Goal: Task Accomplishment & Management: Complete application form

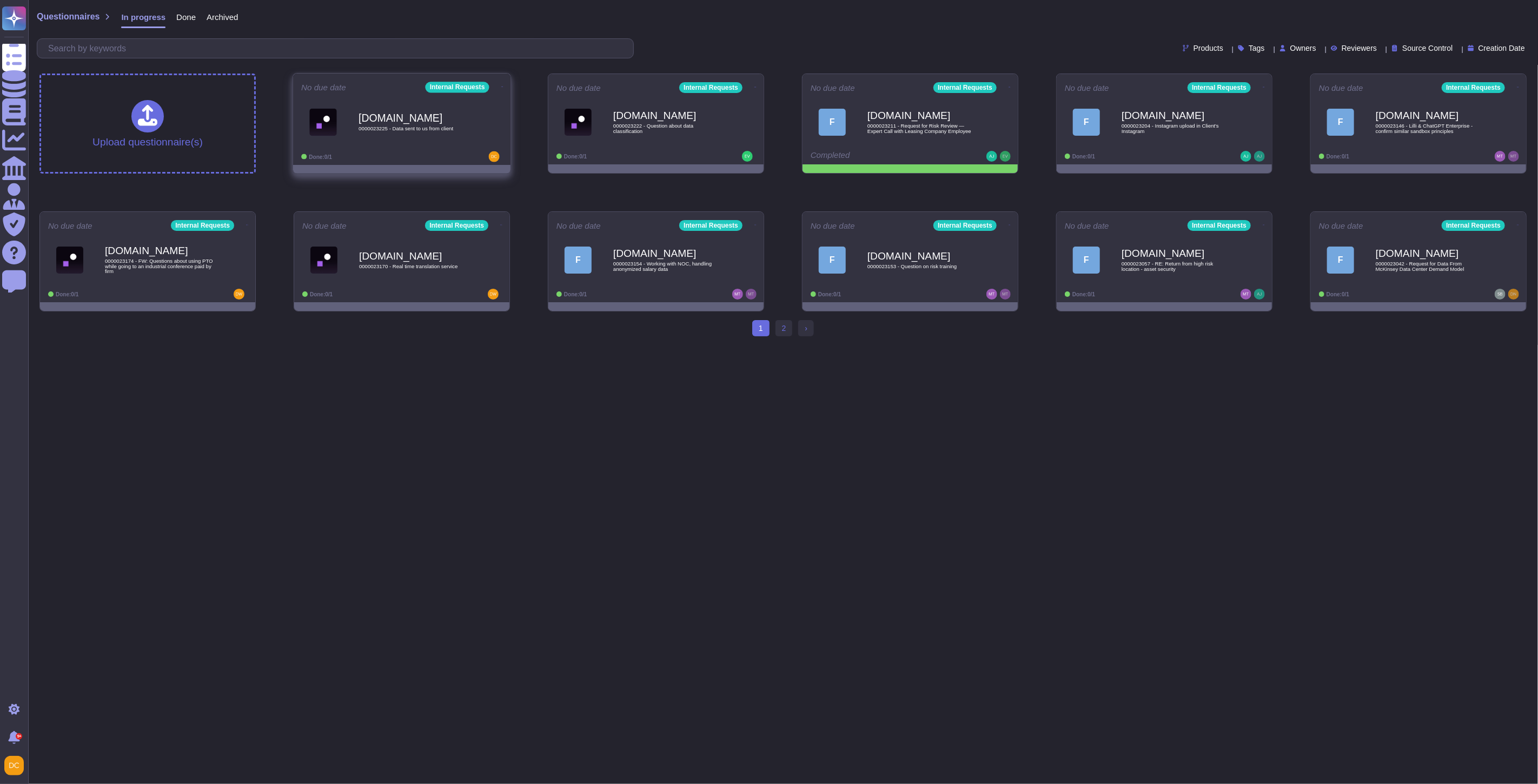
click at [372, 123] on b "[DOMAIN_NAME]" at bounding box center [413, 117] width 109 height 10
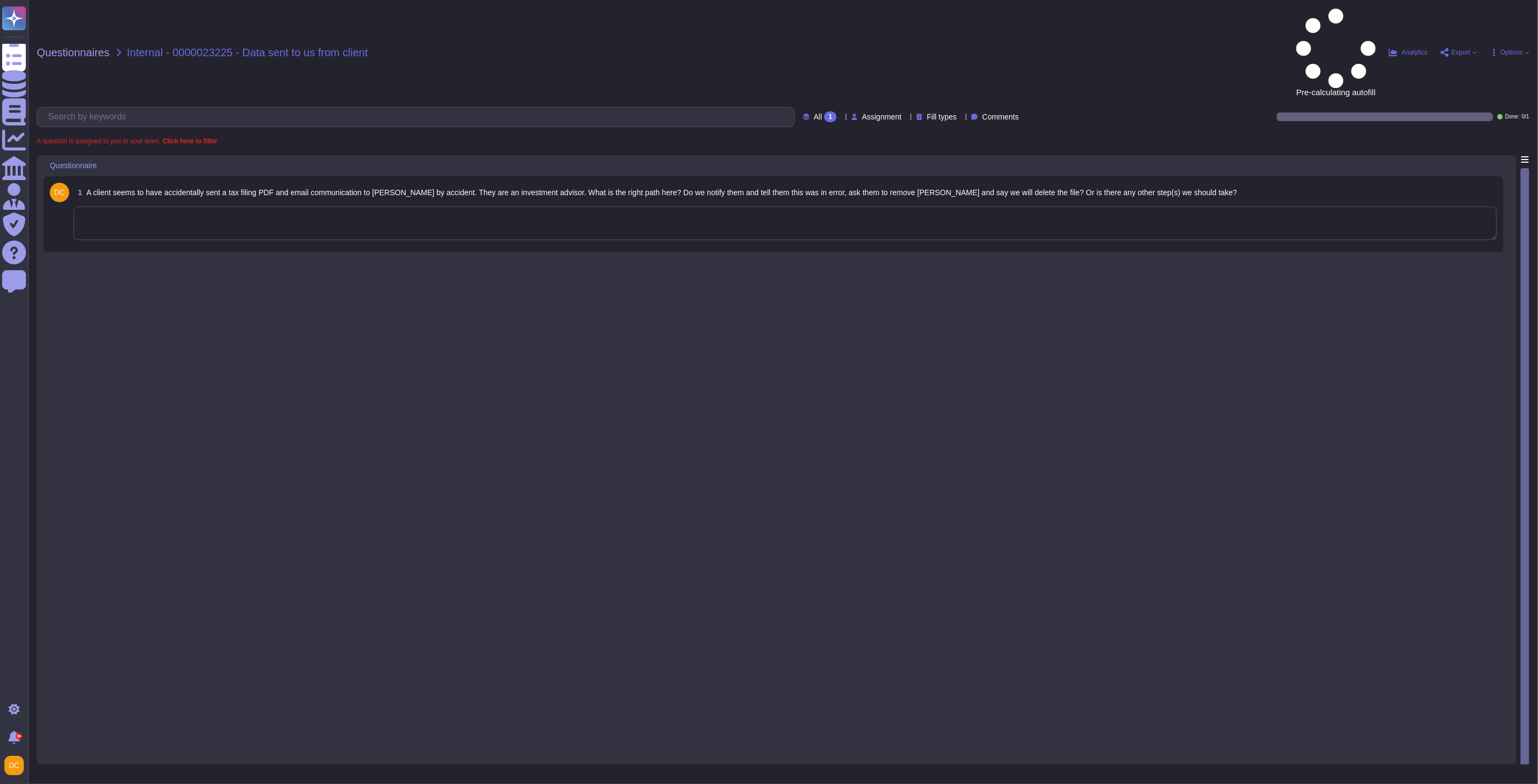
click at [203, 206] on textarea at bounding box center [785, 223] width 1423 height 33
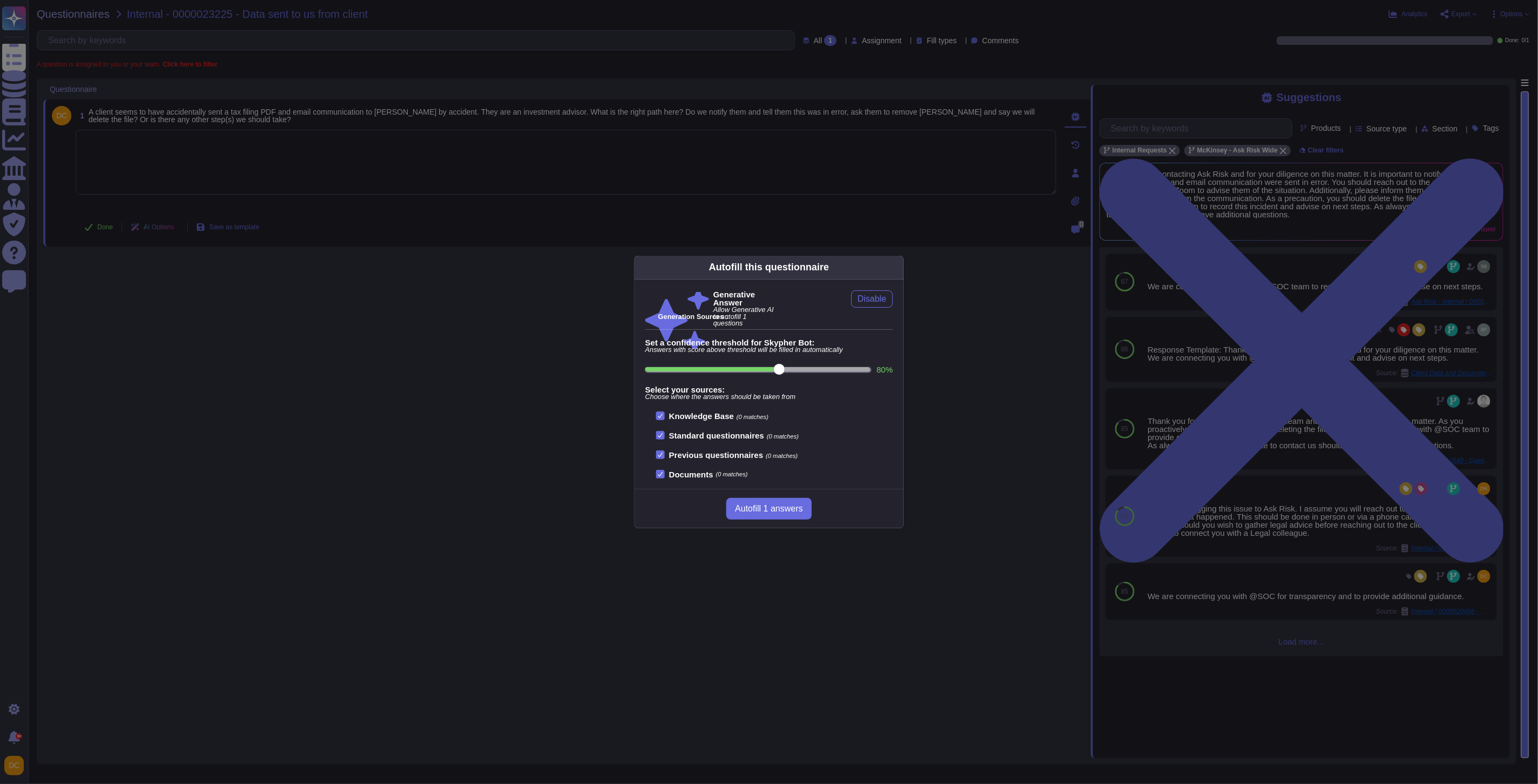
click at [197, 171] on div "Autofill this questionnaire Generative Answer Allow Generative AI to autofill 1…" at bounding box center [769, 392] width 1538 height 784
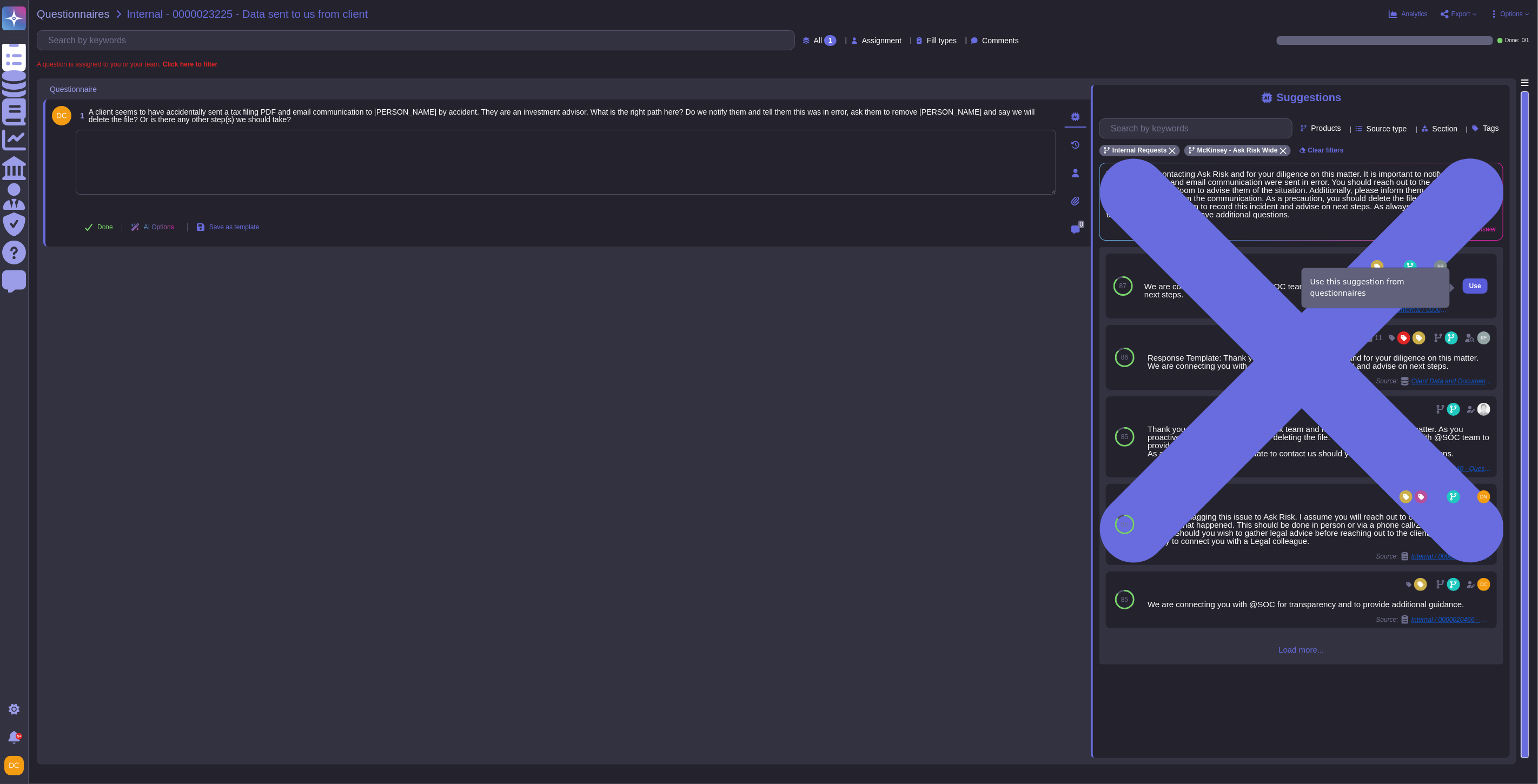
click at [1310, 287] on span "Use" at bounding box center [1475, 286] width 12 height 6
type textarea "We are connecting you with our @SOC team to record this incident and advise on …"
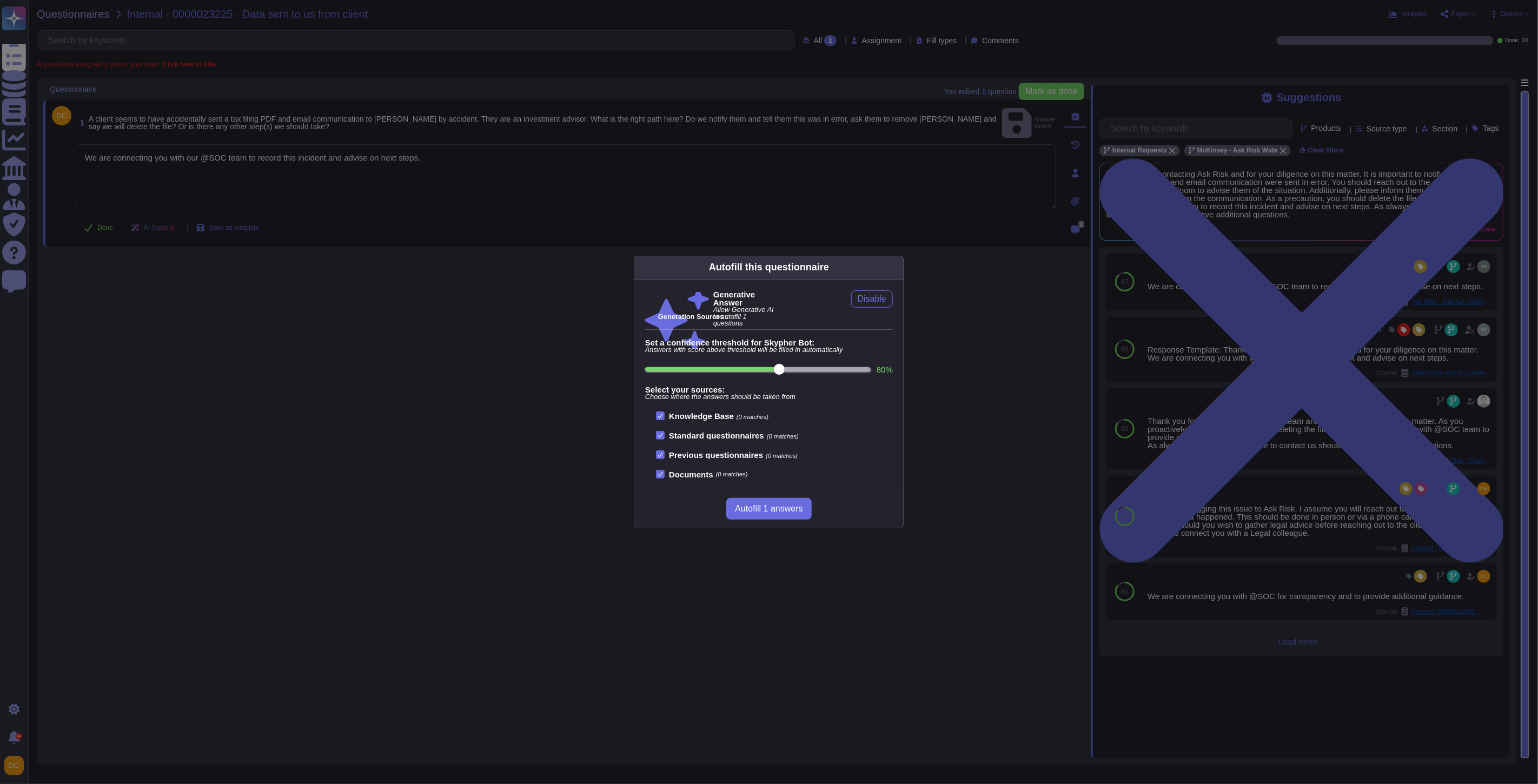
click at [295, 184] on div "Autofill this questionnaire Generative Answer Allow Generative AI to autofill 1…" at bounding box center [769, 392] width 1538 height 784
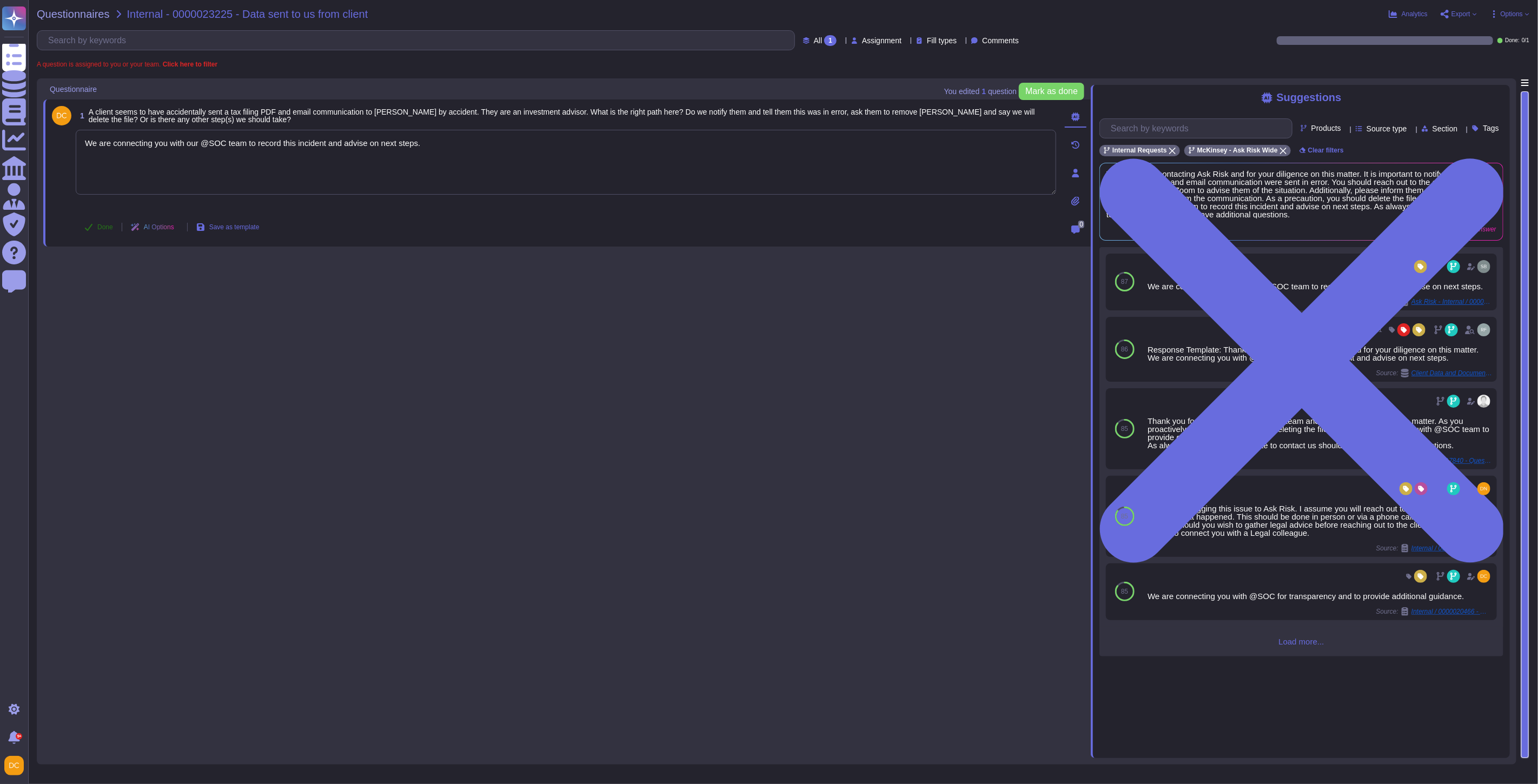
click at [95, 224] on button "Done" at bounding box center [99, 226] width 46 height 21
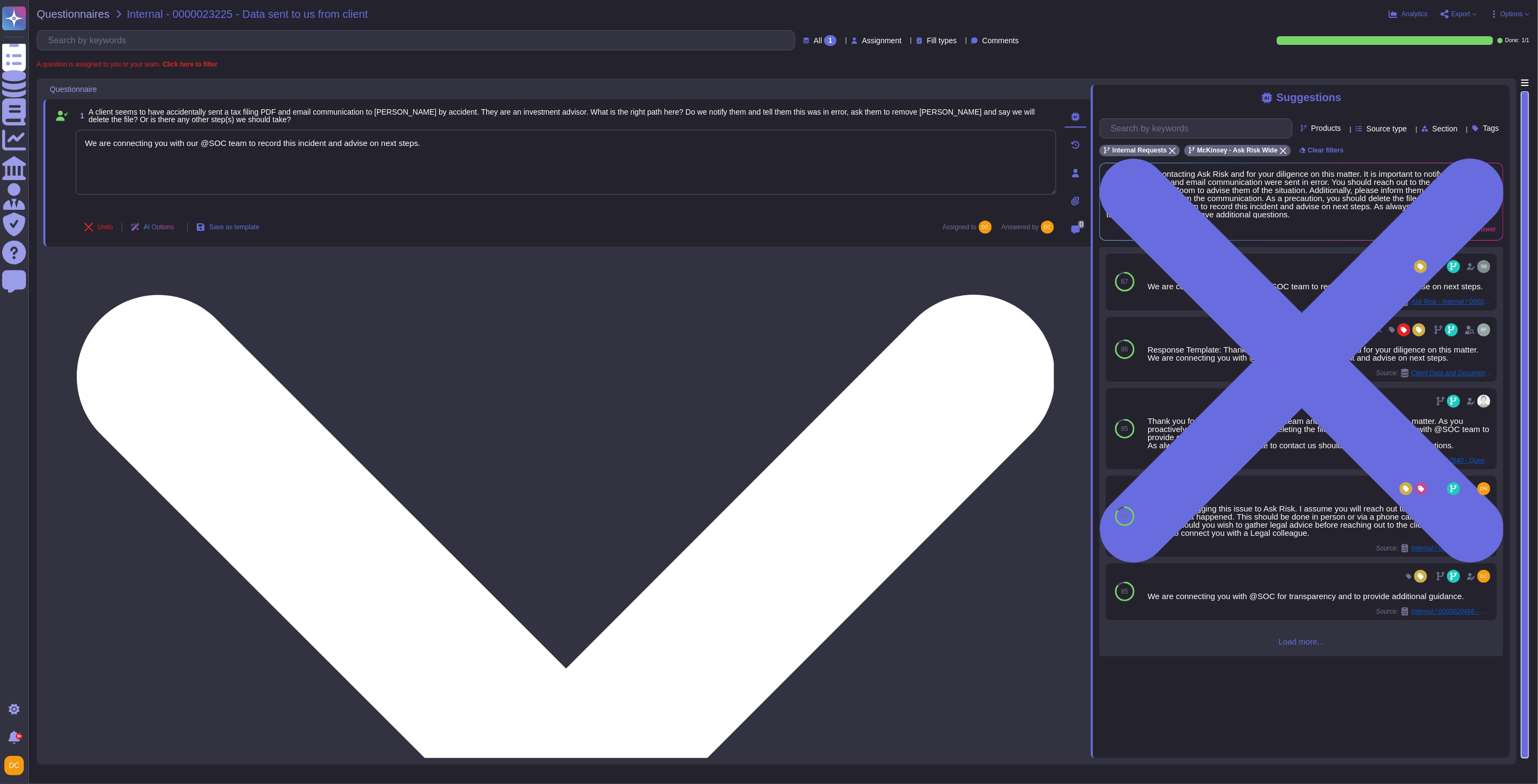
click at [238, 144] on textarea "We are connecting you with our @SOC team to record this incident and advise on …" at bounding box center [566, 162] width 981 height 65
